Goal: Information Seeking & Learning: Find specific fact

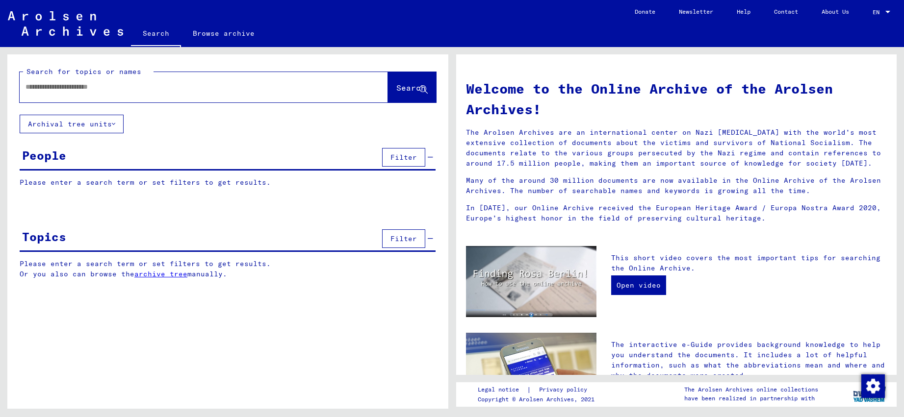
click at [193, 82] on input "text" at bounding box center [192, 87] width 333 height 10
type input "**********"
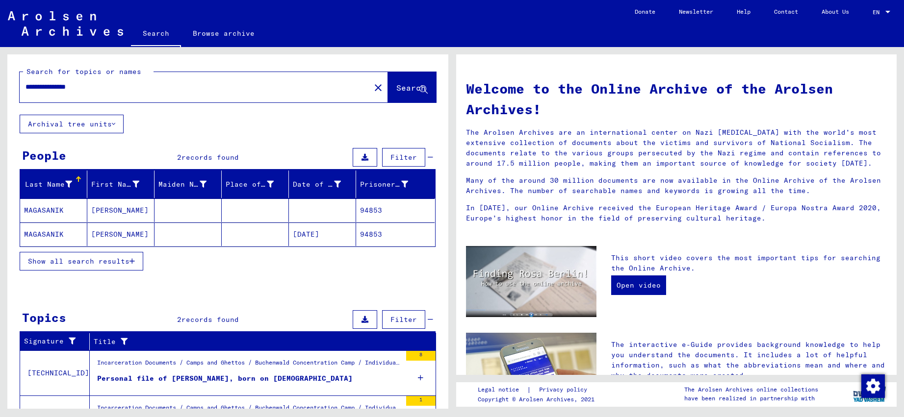
click at [67, 233] on mat-cell "MAGASANIK" at bounding box center [53, 235] width 67 height 24
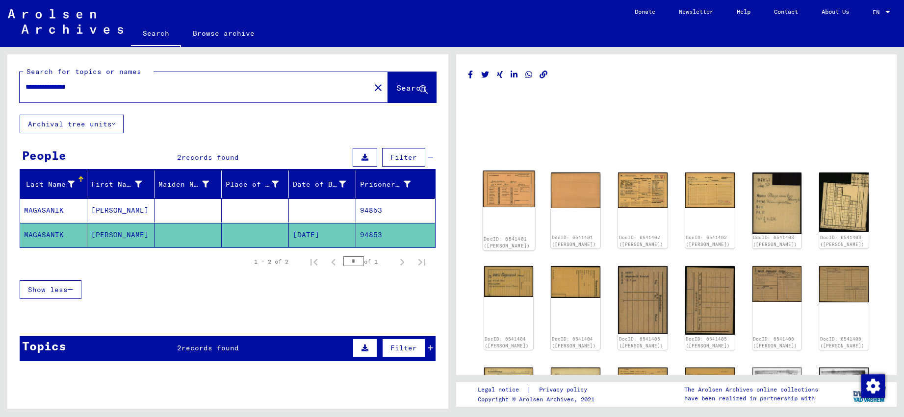
click at [514, 198] on img at bounding box center [509, 189] width 52 height 37
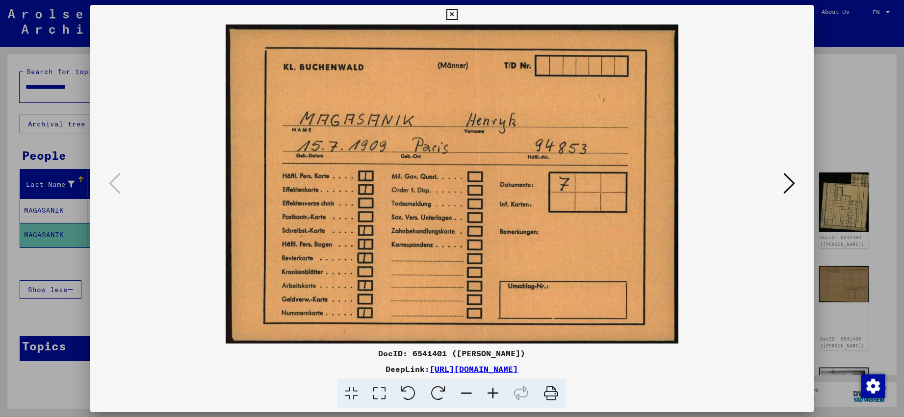
click at [458, 17] on icon at bounding box center [451, 15] width 11 height 12
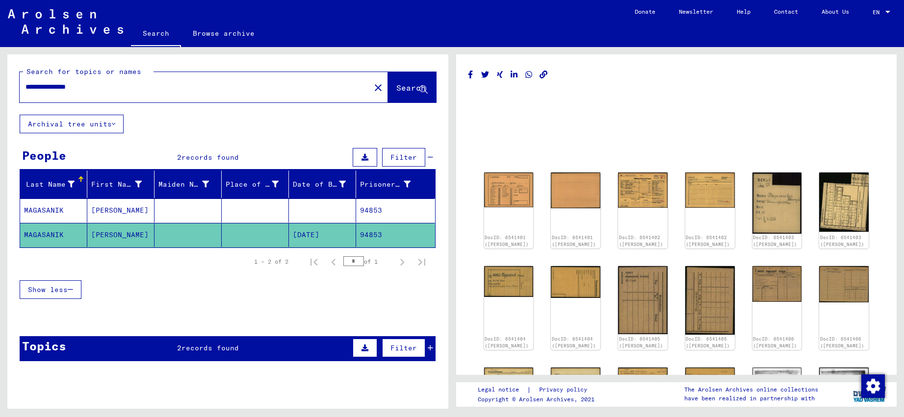
click at [69, 211] on mat-cell "MAGASANIK" at bounding box center [53, 211] width 67 height 24
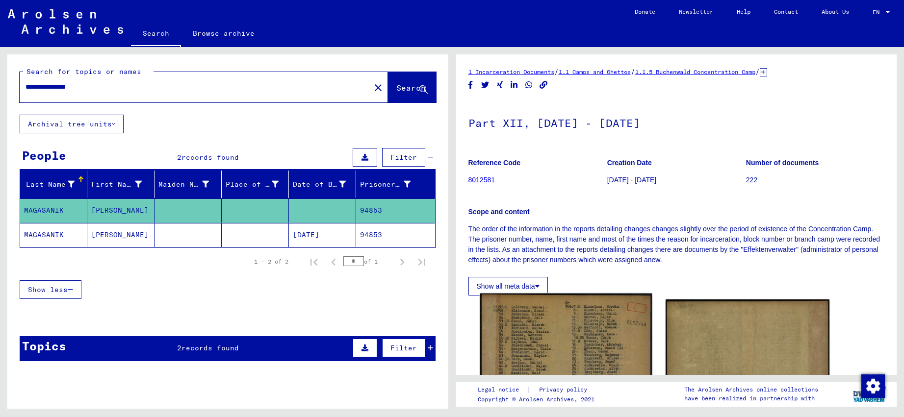
click at [518, 331] on img at bounding box center [566, 416] width 172 height 245
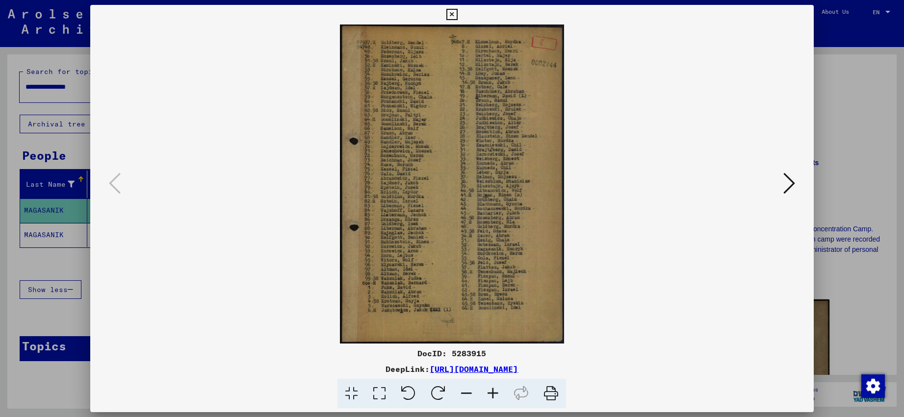
click at [495, 393] on icon at bounding box center [493, 394] width 26 height 30
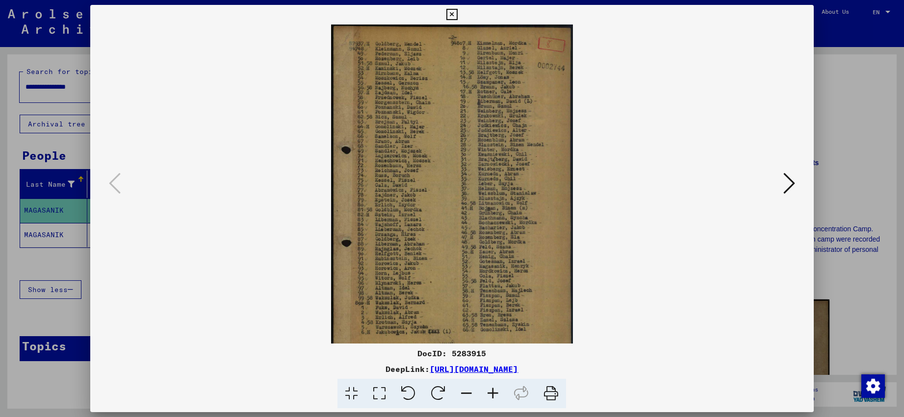
click at [495, 393] on icon at bounding box center [493, 394] width 26 height 30
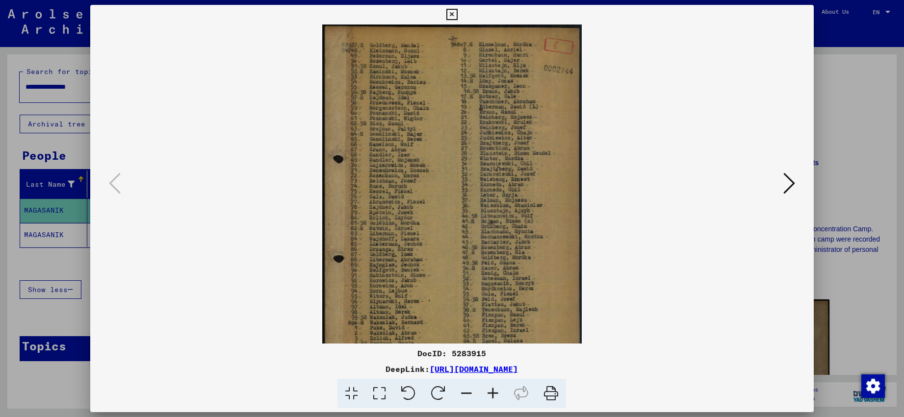
click at [495, 393] on icon at bounding box center [493, 394] width 26 height 30
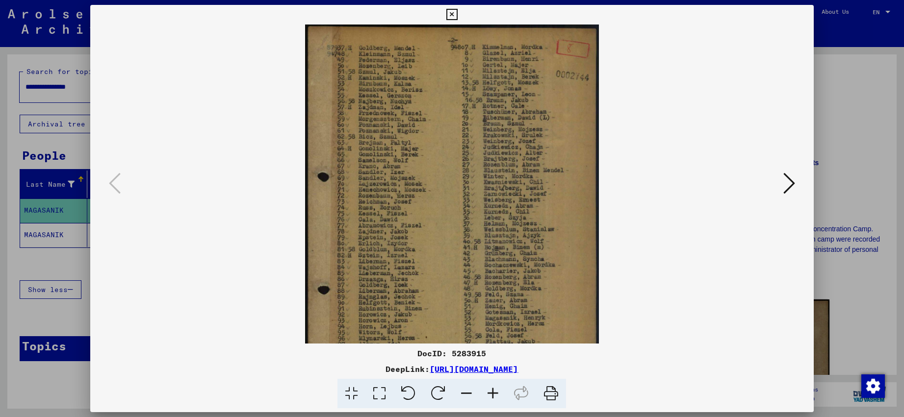
click at [495, 393] on icon at bounding box center [493, 394] width 26 height 30
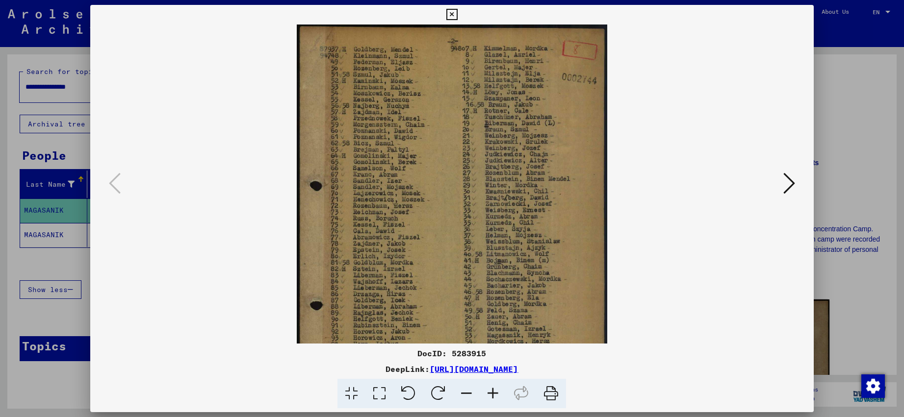
click at [495, 393] on icon at bounding box center [493, 394] width 26 height 30
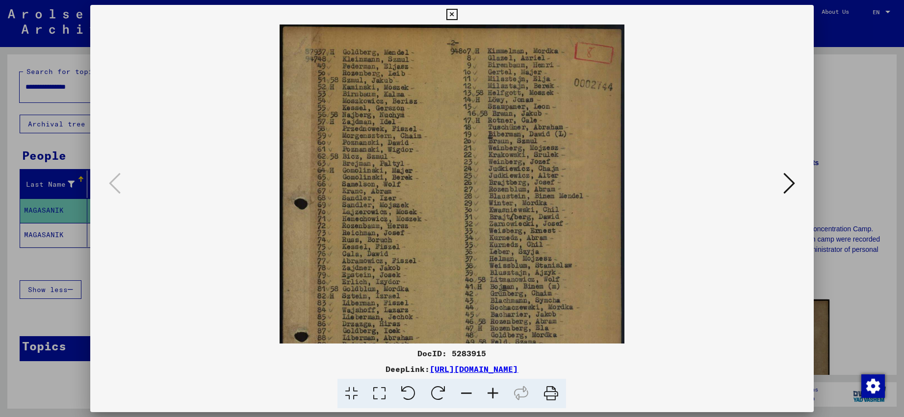
click at [495, 393] on icon at bounding box center [493, 394] width 26 height 30
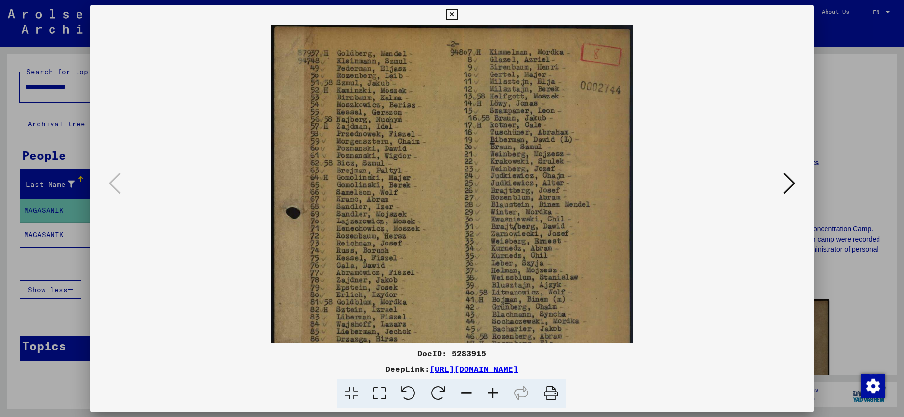
click at [495, 393] on icon at bounding box center [493, 394] width 26 height 30
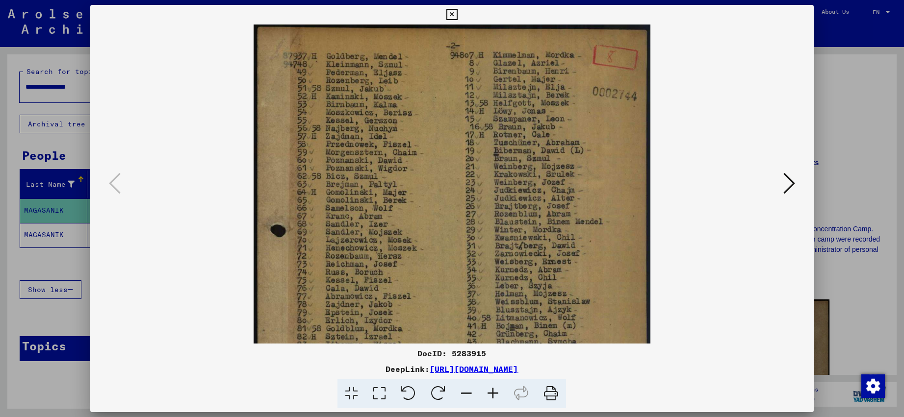
click at [495, 393] on icon at bounding box center [493, 394] width 26 height 30
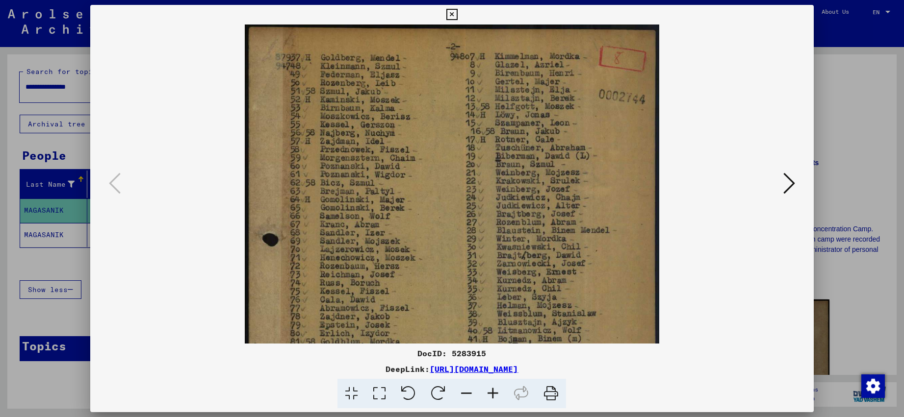
click at [495, 393] on icon at bounding box center [493, 394] width 26 height 30
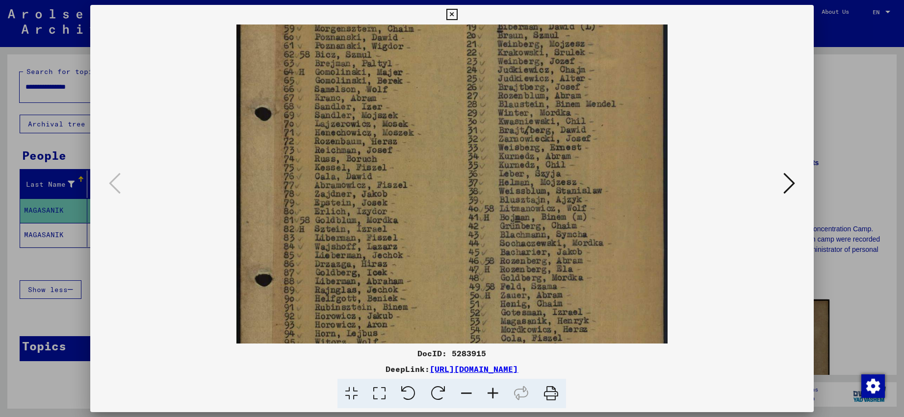
drag, startPoint x: 541, startPoint y: 277, endPoint x: 536, endPoint y: 140, distance: 137.5
click at [536, 140] on img at bounding box center [452, 197] width 432 height 614
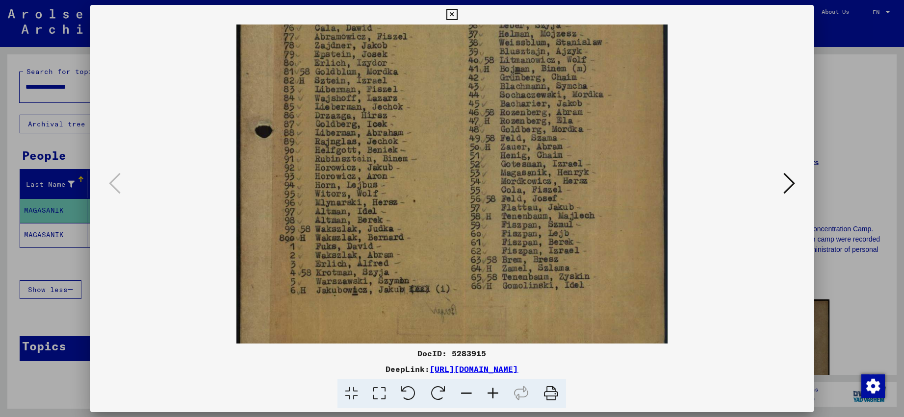
drag, startPoint x: 553, startPoint y: 233, endPoint x: 541, endPoint y: 78, distance: 155.5
click at [541, 78] on img at bounding box center [452, 48] width 432 height 614
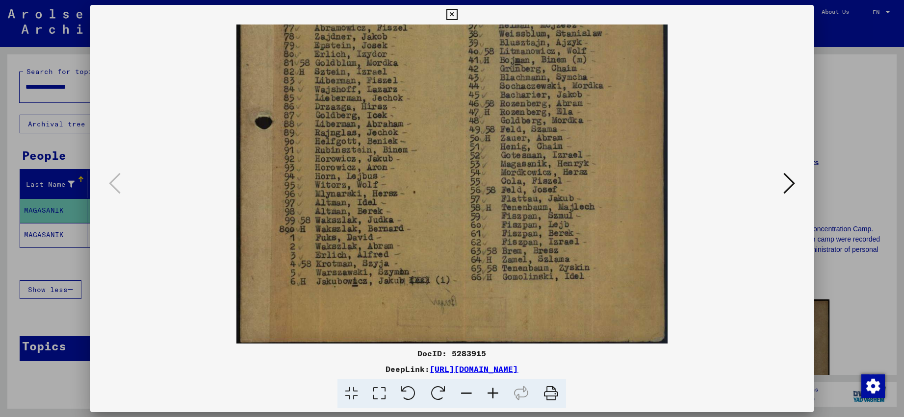
click at [458, 13] on icon at bounding box center [451, 15] width 11 height 12
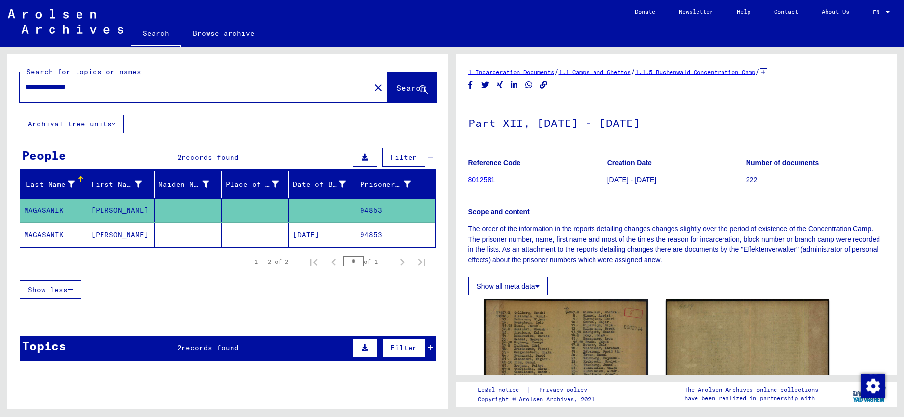
click at [72, 233] on mat-cell "MAGASANIK" at bounding box center [53, 235] width 67 height 24
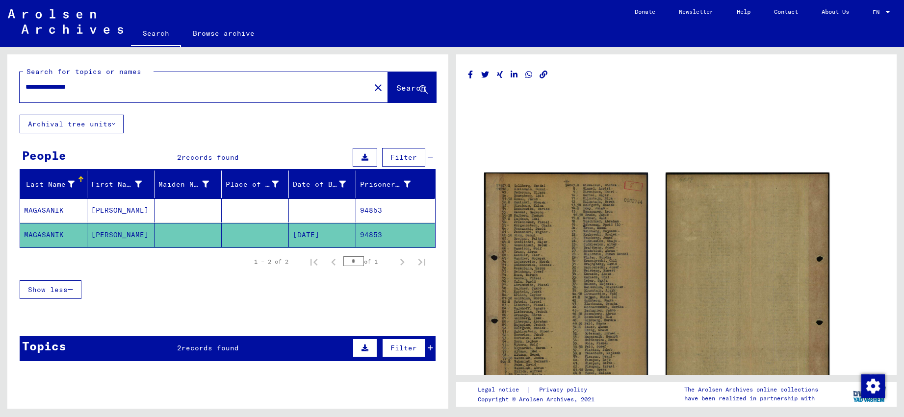
click at [72, 233] on mat-cell "MAGASANIK" at bounding box center [53, 235] width 67 height 24
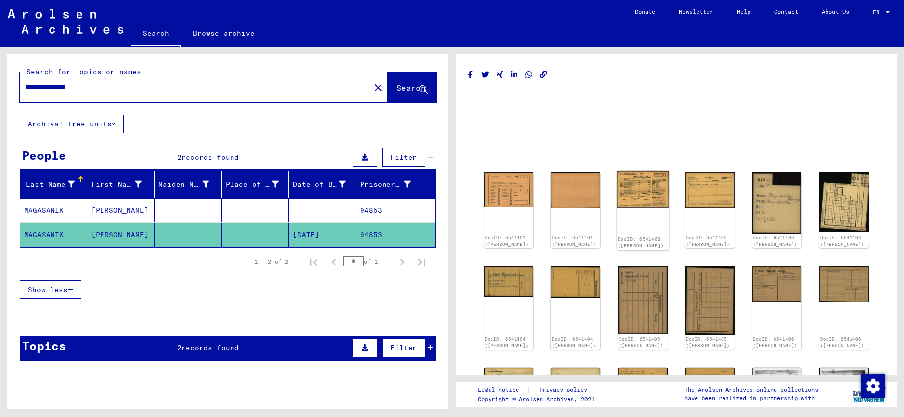
click at [636, 193] on img at bounding box center [643, 189] width 52 height 37
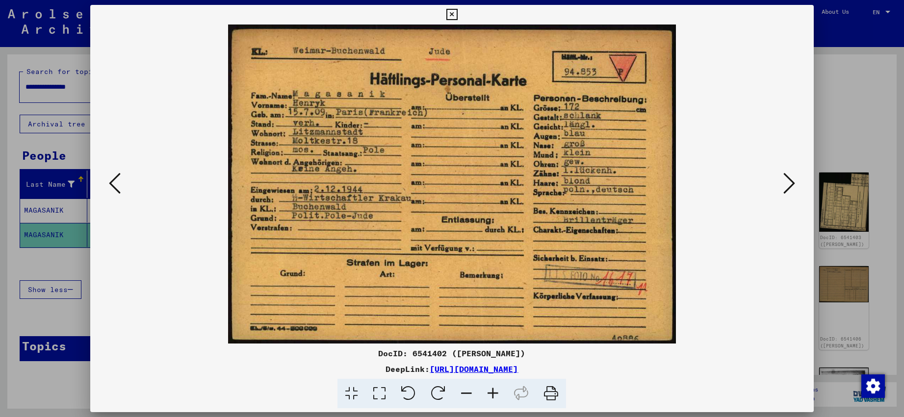
click at [636, 193] on img at bounding box center [452, 184] width 656 height 319
click at [458, 16] on icon at bounding box center [451, 15] width 11 height 12
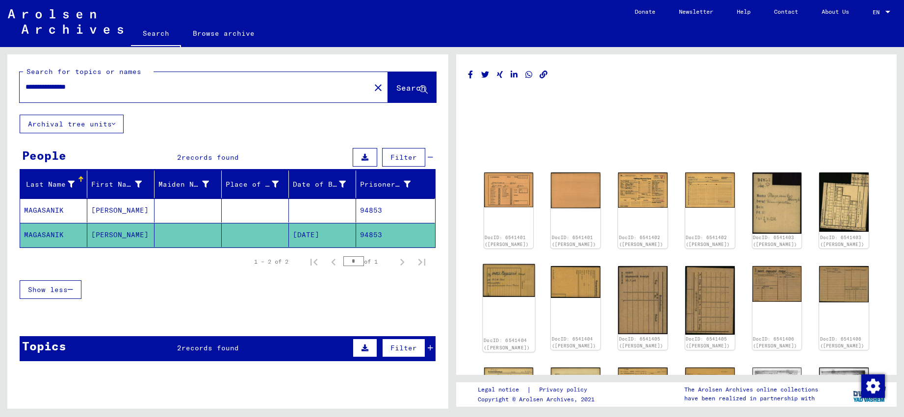
click at [506, 285] on img at bounding box center [509, 280] width 52 height 33
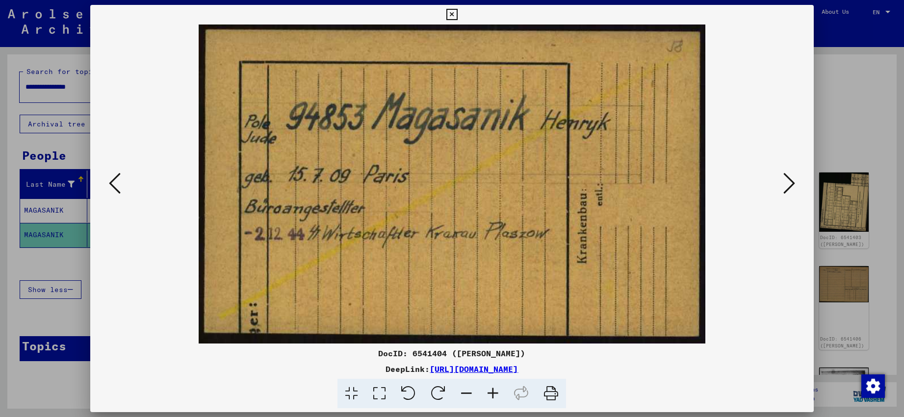
click at [788, 177] on icon at bounding box center [789, 184] width 12 height 24
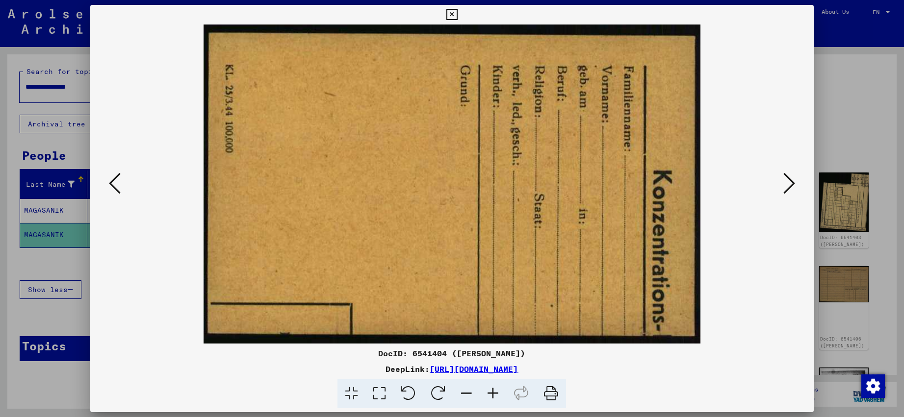
click at [788, 177] on icon at bounding box center [789, 184] width 12 height 24
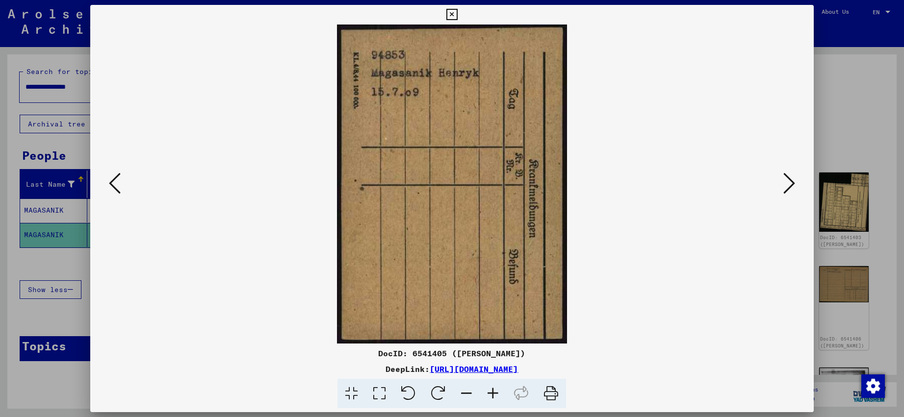
click at [788, 177] on icon at bounding box center [789, 184] width 12 height 24
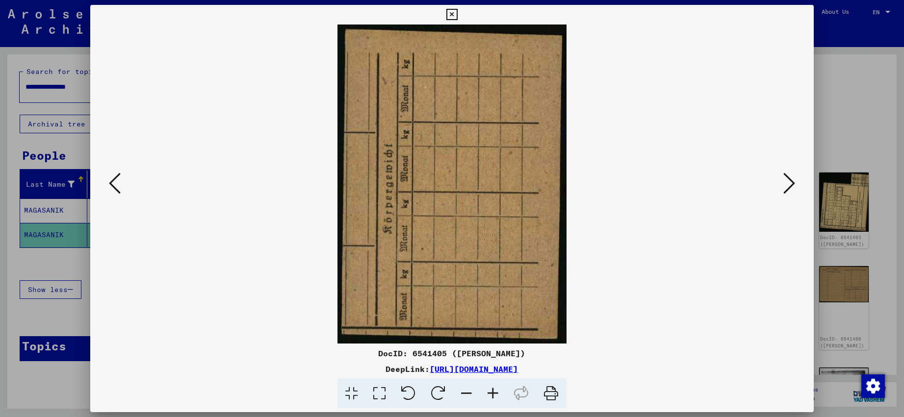
click at [788, 177] on icon at bounding box center [789, 184] width 12 height 24
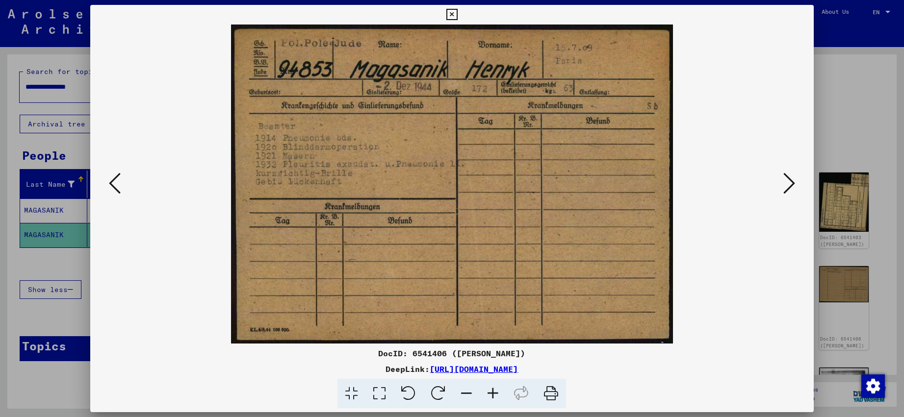
click at [788, 177] on icon at bounding box center [789, 184] width 12 height 24
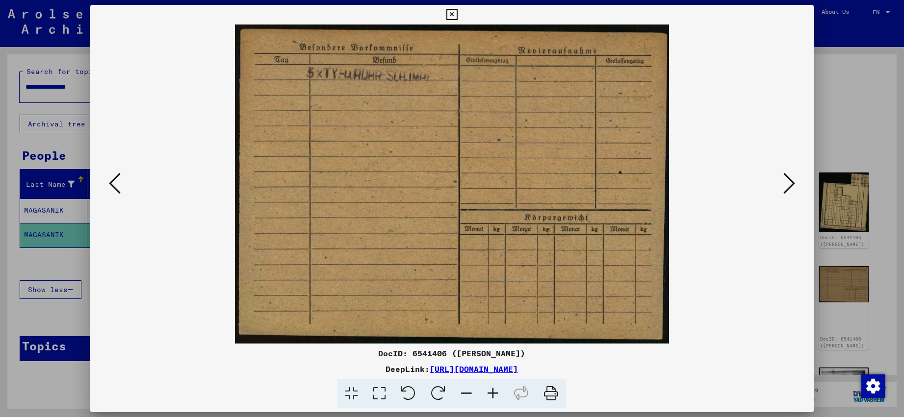
click at [788, 177] on icon at bounding box center [789, 184] width 12 height 24
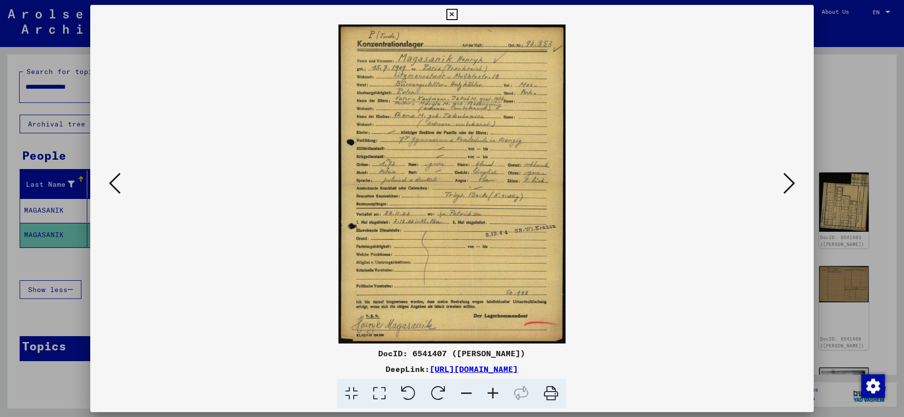
click at [497, 399] on icon at bounding box center [493, 394] width 26 height 30
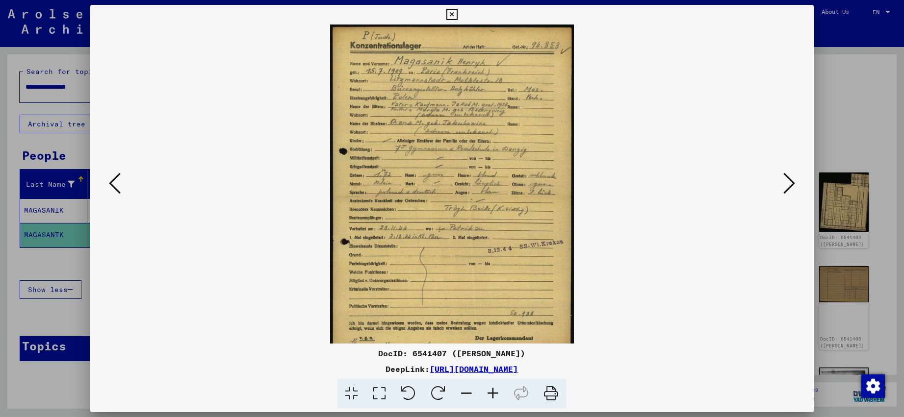
click at [497, 399] on icon at bounding box center [493, 394] width 26 height 30
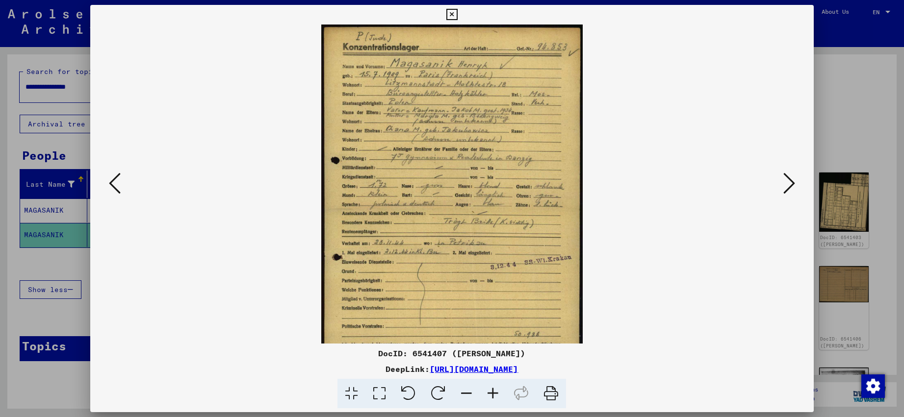
click at [497, 399] on icon at bounding box center [493, 394] width 26 height 30
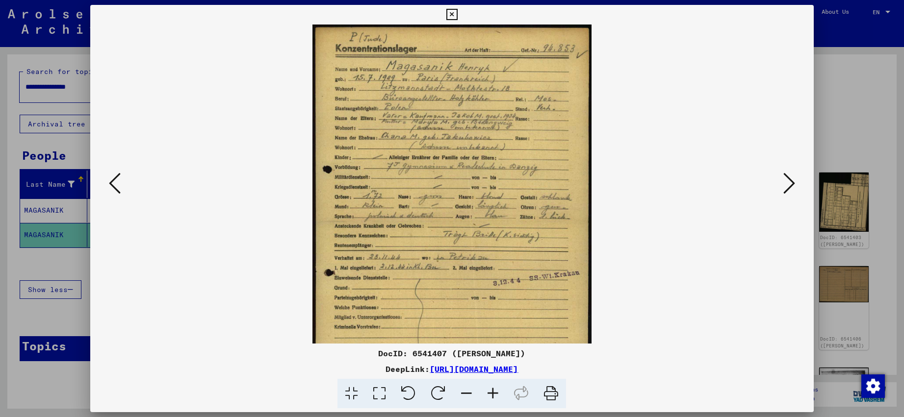
click at [497, 399] on icon at bounding box center [493, 394] width 26 height 30
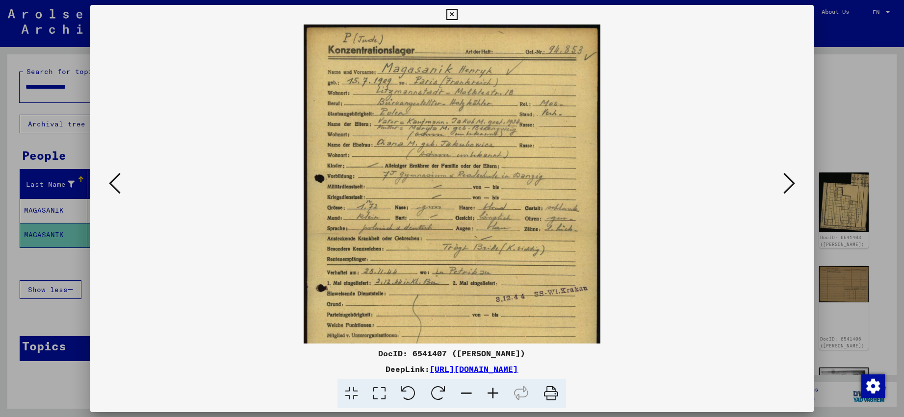
click at [497, 399] on icon at bounding box center [493, 394] width 26 height 30
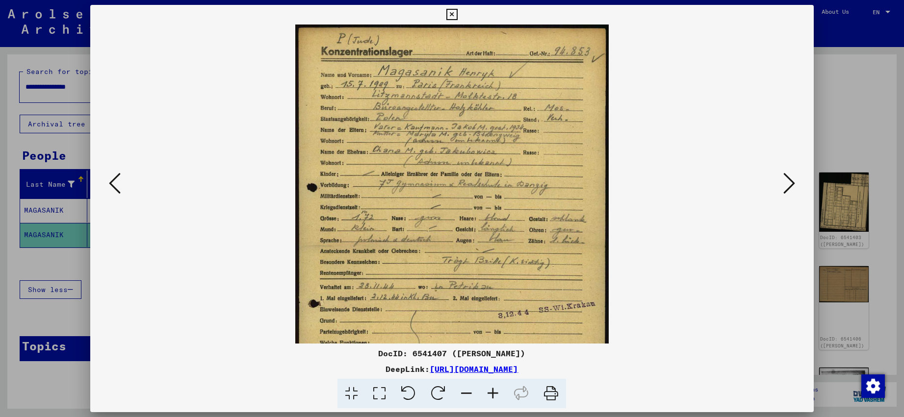
click at [497, 399] on icon at bounding box center [493, 394] width 26 height 30
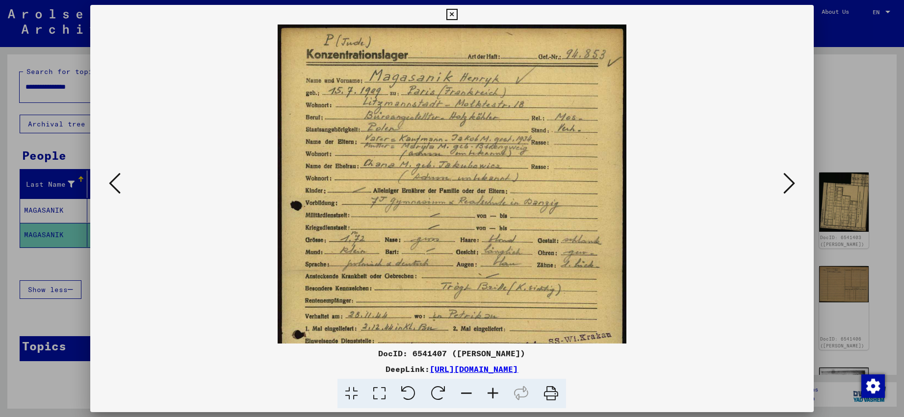
click at [497, 399] on icon at bounding box center [493, 394] width 26 height 30
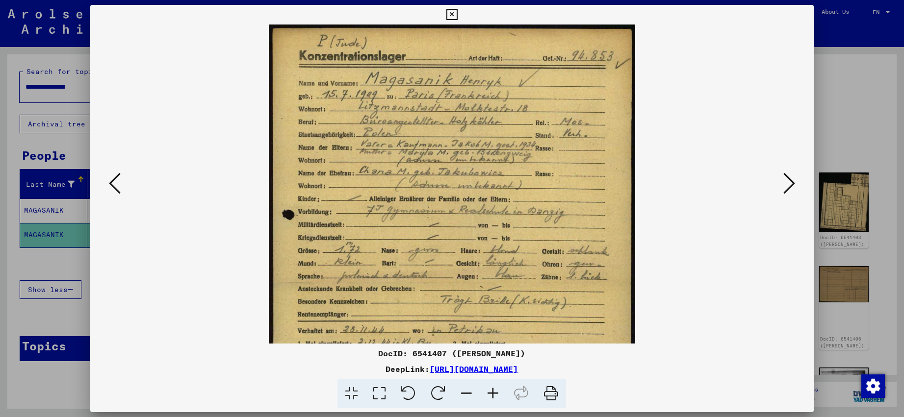
click at [497, 399] on icon at bounding box center [493, 394] width 26 height 30
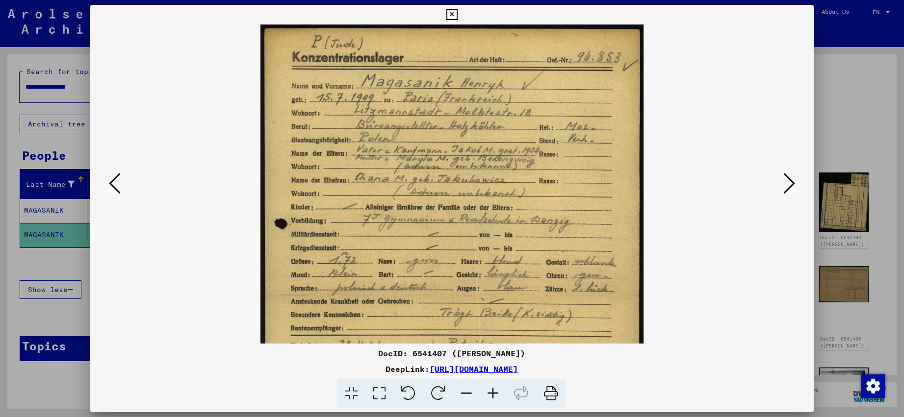
click at [497, 399] on icon at bounding box center [493, 394] width 26 height 30
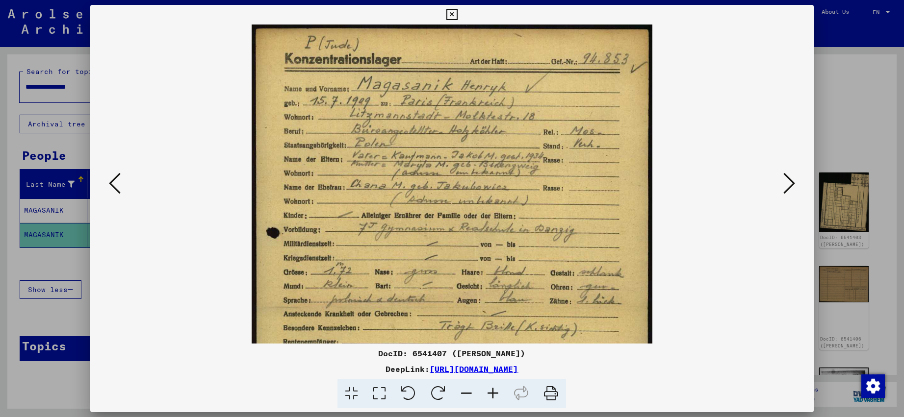
click at [497, 399] on icon at bounding box center [493, 394] width 26 height 30
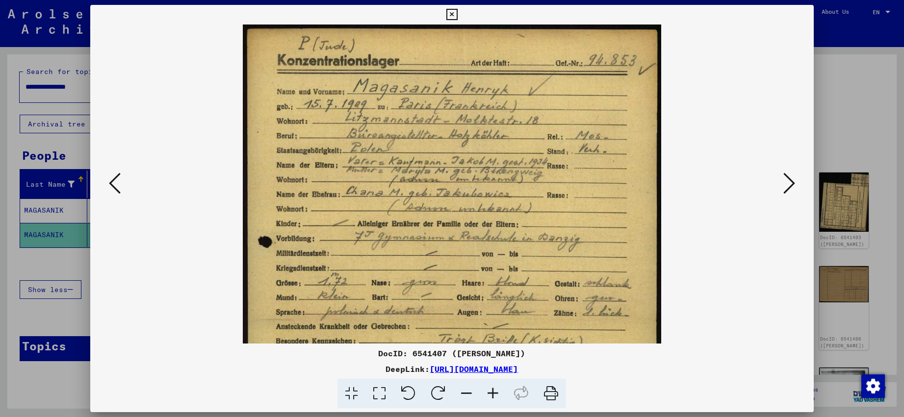
click at [497, 399] on icon at bounding box center [493, 394] width 26 height 30
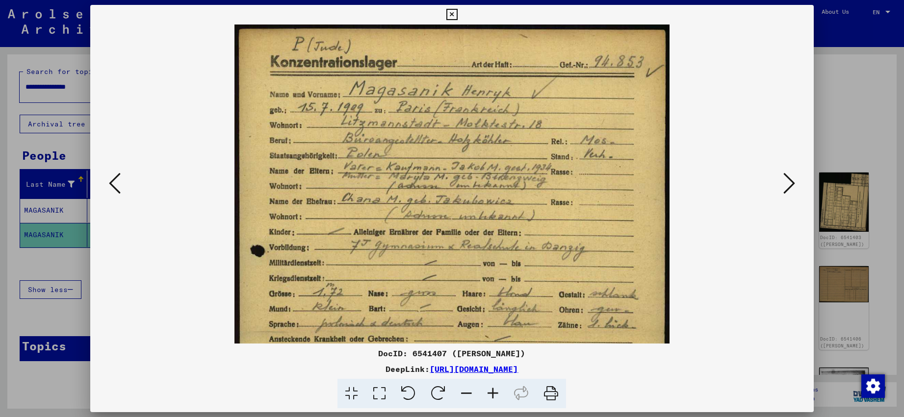
click at [497, 399] on icon at bounding box center [493, 394] width 26 height 30
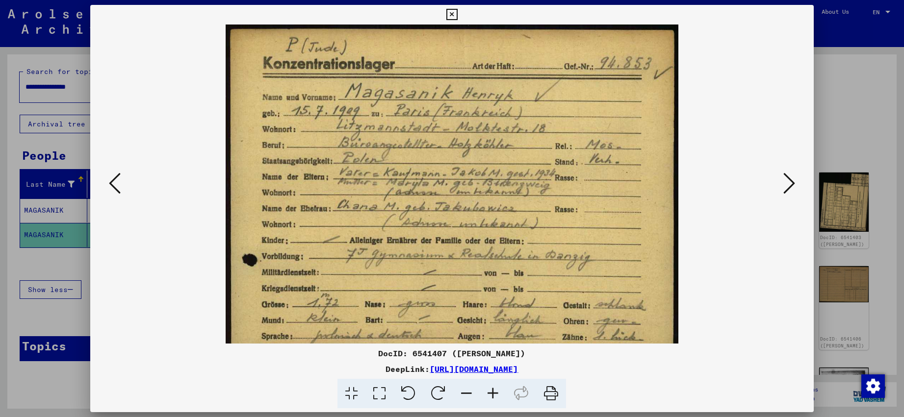
click at [497, 399] on icon at bounding box center [493, 394] width 26 height 30
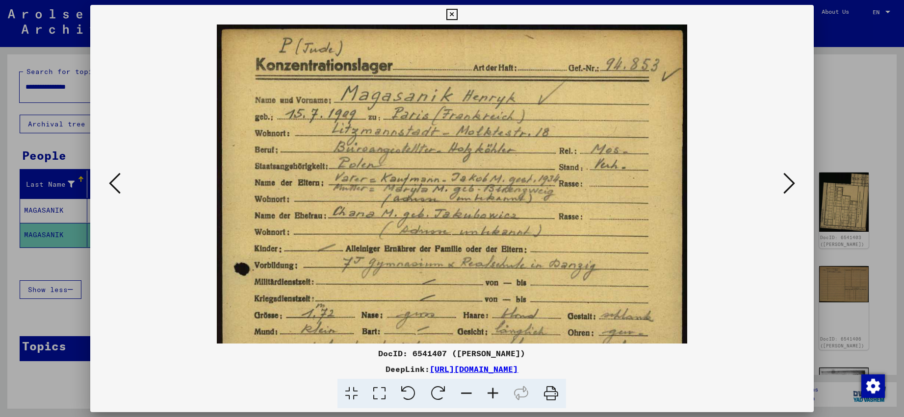
click at [497, 399] on icon at bounding box center [493, 394] width 26 height 30
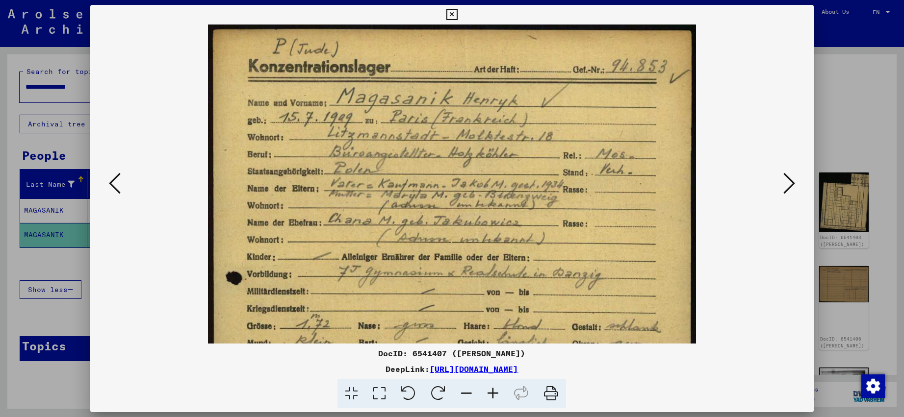
click at [497, 399] on icon at bounding box center [493, 394] width 26 height 30
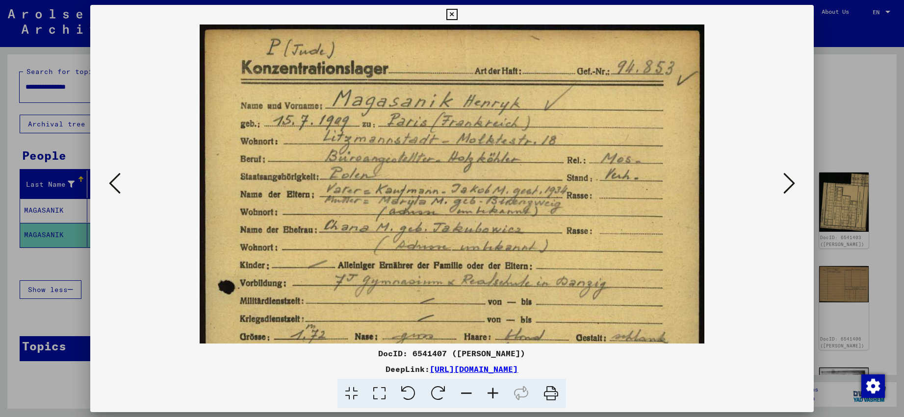
drag, startPoint x: 546, startPoint y: 312, endPoint x: 519, endPoint y: 335, distance: 34.5
click at [519, 335] on img at bounding box center [452, 381] width 505 height 712
click at [458, 18] on icon at bounding box center [451, 15] width 11 height 12
